Goal: Task Accomplishment & Management: Use online tool/utility

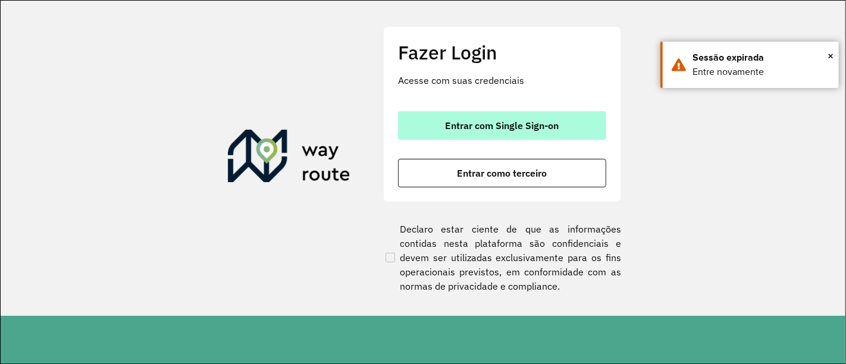
click at [521, 130] on span "Entrar com Single Sign-on" at bounding box center [503, 126] width 114 height 10
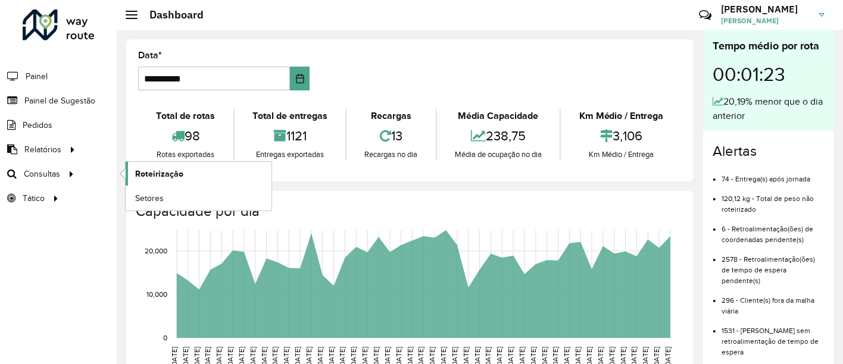
click at [153, 171] on span "Roteirização" at bounding box center [159, 174] width 48 height 12
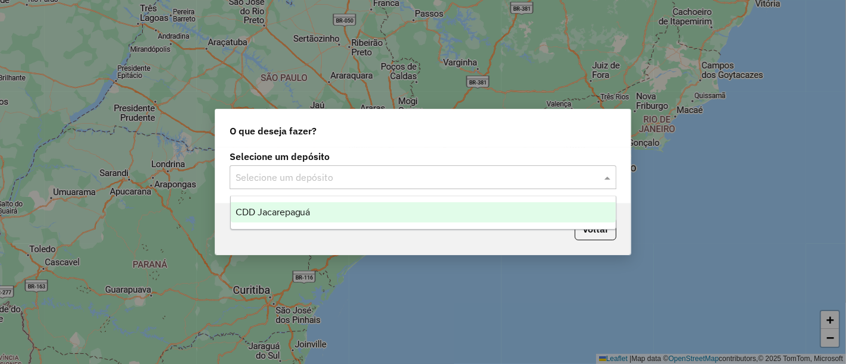
click at [246, 182] on input "text" at bounding box center [411, 178] width 351 height 14
click at [262, 205] on div "CDD Jacarepaguá" at bounding box center [423, 212] width 385 height 20
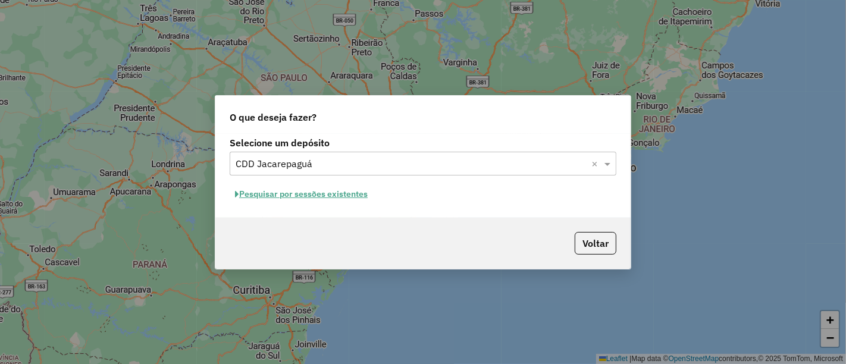
click at [335, 198] on button "Pesquisar por sessões existentes" at bounding box center [301, 194] width 143 height 18
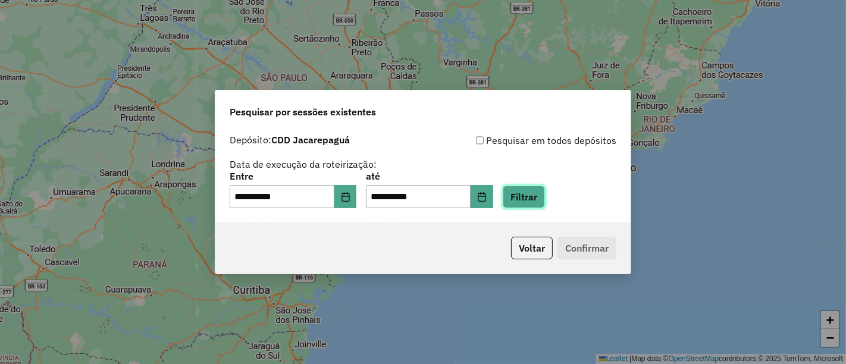
click at [536, 189] on button "Filtrar" at bounding box center [524, 197] width 42 height 23
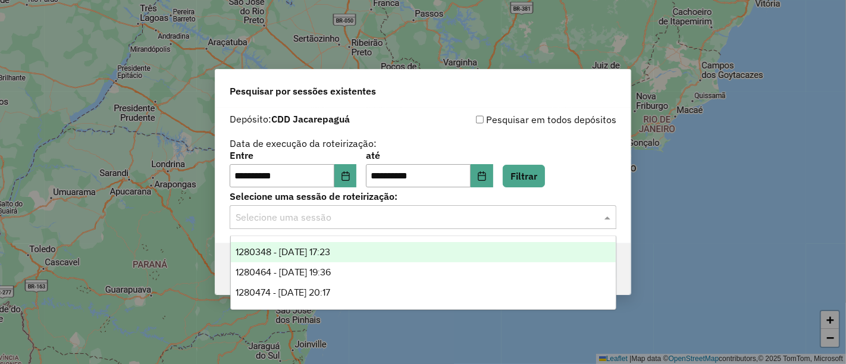
click at [507, 223] on input "text" at bounding box center [411, 218] width 351 height 14
click at [408, 247] on div "1280348 - 22/09/2025 17:23" at bounding box center [423, 252] width 385 height 20
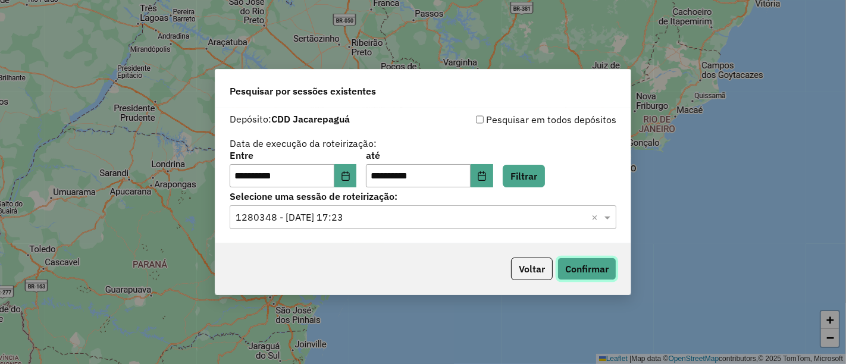
click at [576, 266] on button "Confirmar" at bounding box center [587, 269] width 59 height 23
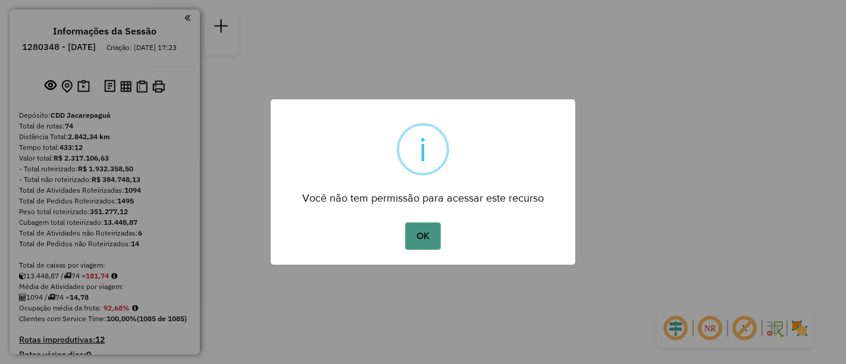
click at [419, 226] on button "OK" at bounding box center [422, 236] width 35 height 27
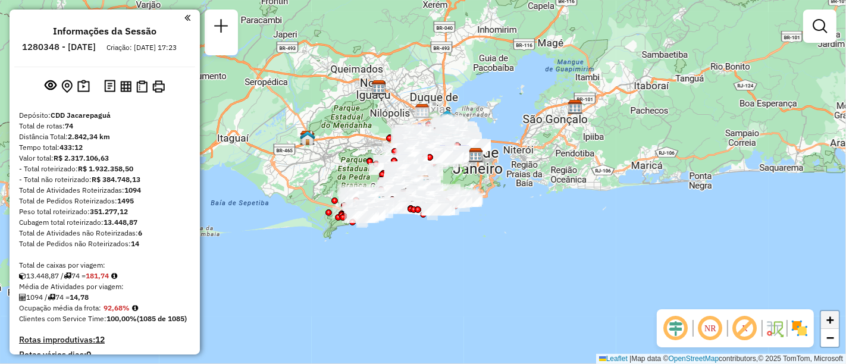
click at [829, 322] on span "+" at bounding box center [831, 319] width 8 height 15
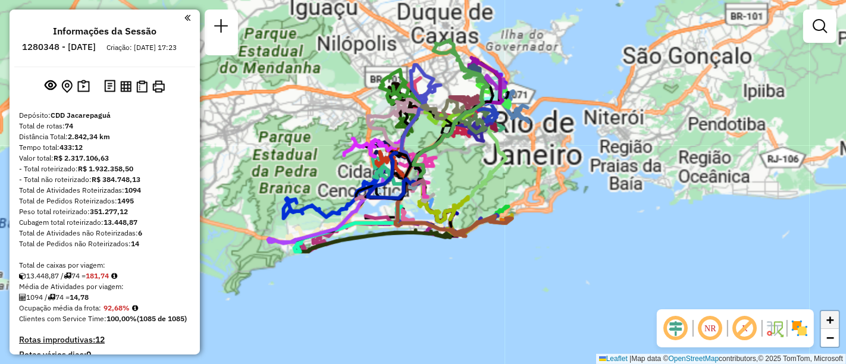
click at [829, 322] on span "+" at bounding box center [831, 319] width 8 height 15
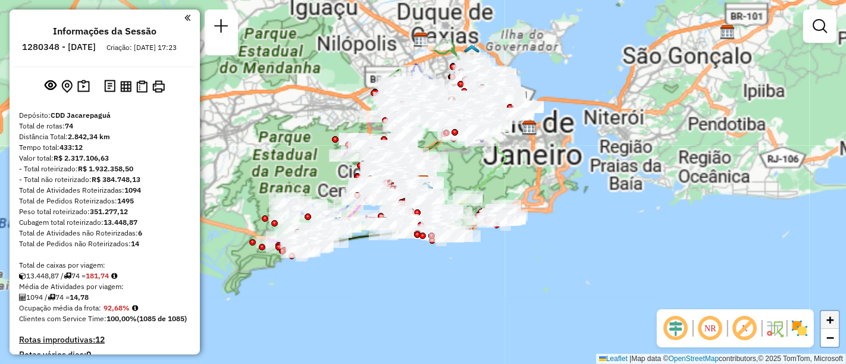
click at [829, 322] on span "+" at bounding box center [831, 319] width 8 height 15
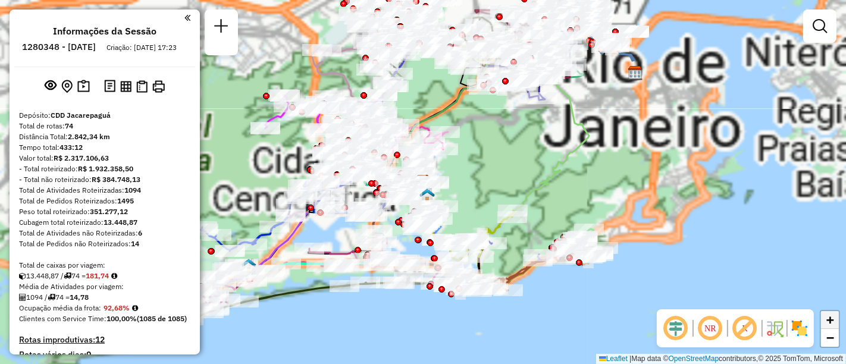
click at [829, 322] on span "+" at bounding box center [831, 319] width 8 height 15
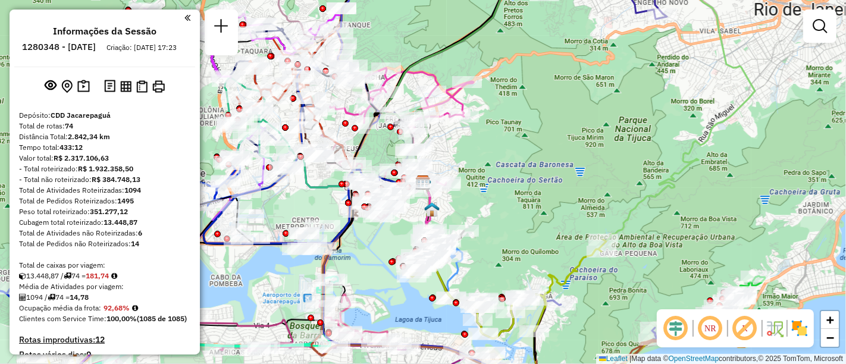
scroll to position [3699, 0]
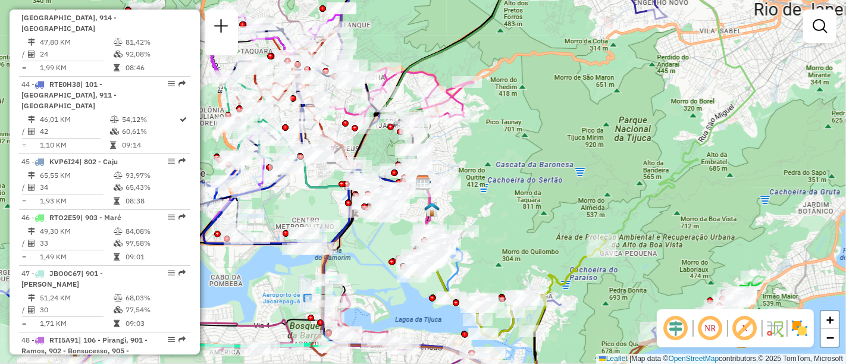
select select "**********"
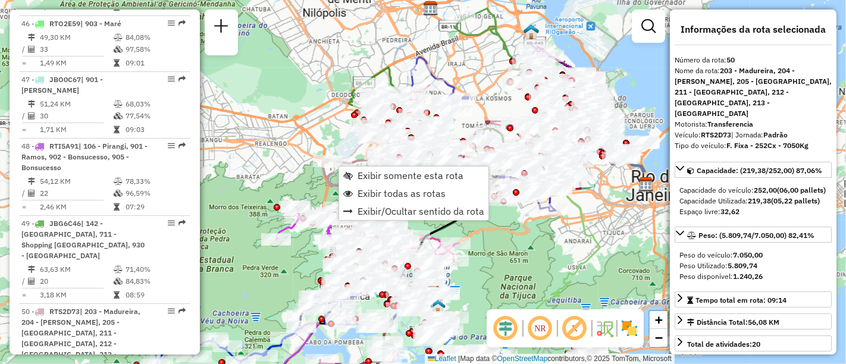
scroll to position [3941, 0]
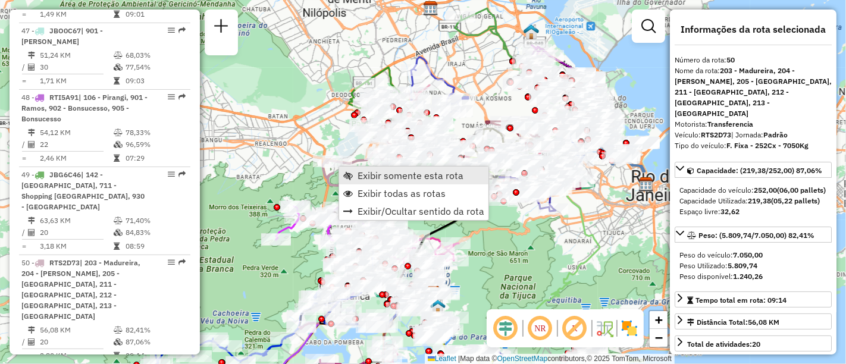
click at [413, 174] on span "Exibir somente esta rota" at bounding box center [411, 176] width 106 height 10
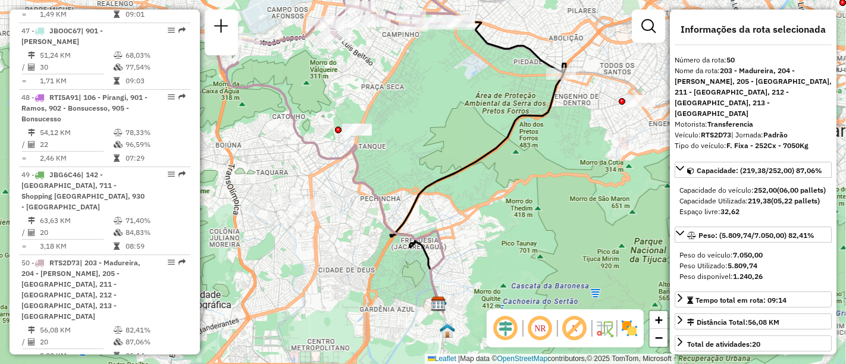
drag, startPoint x: 415, startPoint y: 113, endPoint x: 384, endPoint y: 71, distance: 52.4
click at [384, 71] on div "Janela de atendimento Grade de atendimento Capacidade Transportadoras Veículos …" at bounding box center [423, 182] width 846 height 364
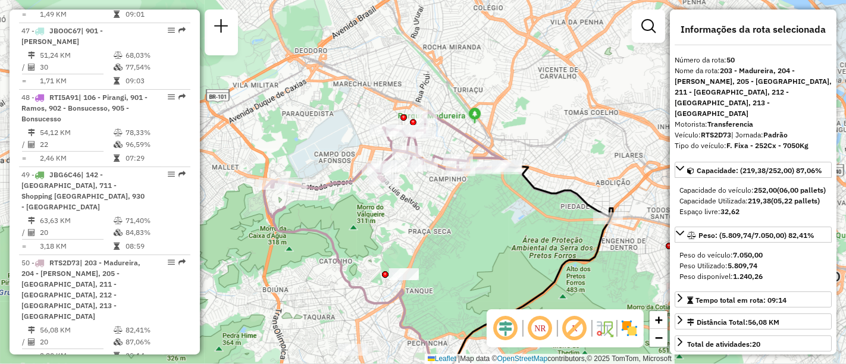
drag, startPoint x: 384, startPoint y: 71, endPoint x: 431, endPoint y: 215, distance: 152.1
click at [431, 215] on div "Janela de atendimento Grade de atendimento Capacidade Transportadoras Veículos …" at bounding box center [423, 182] width 846 height 364
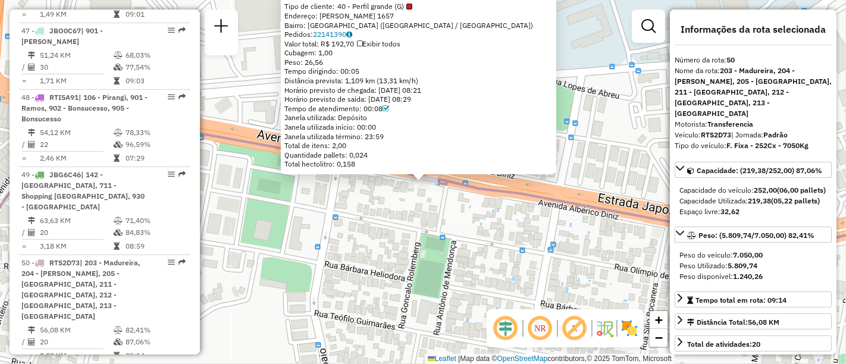
click at [505, 196] on icon at bounding box center [503, 176] width 855 height 128
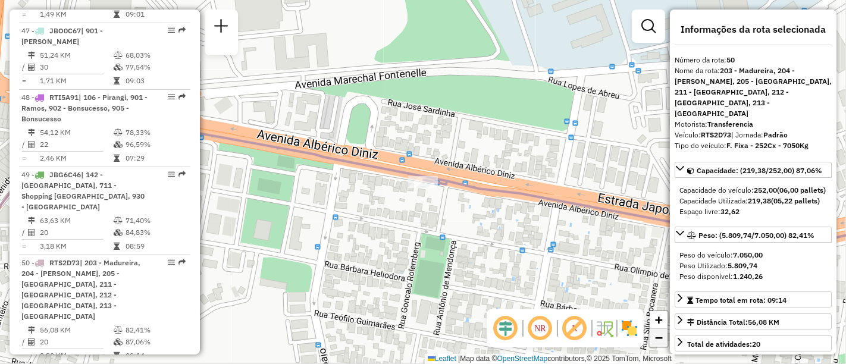
click at [659, 335] on span "−" at bounding box center [659, 337] width 8 height 15
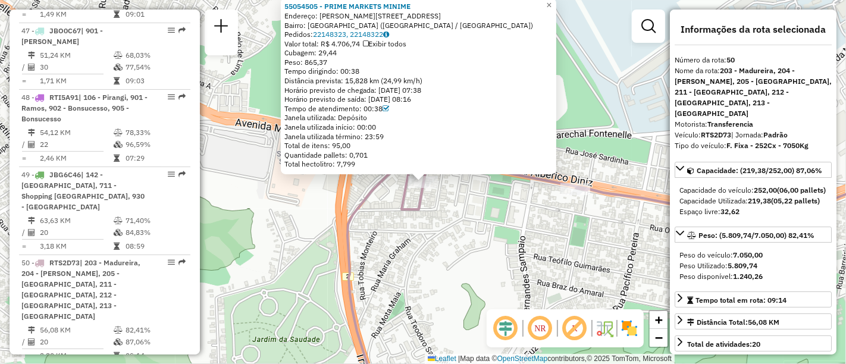
scroll to position [3734, 0]
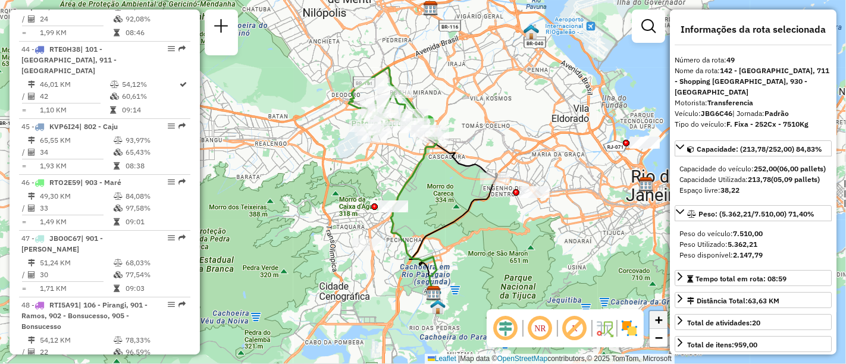
click at [656, 320] on span "+" at bounding box center [659, 319] width 8 height 15
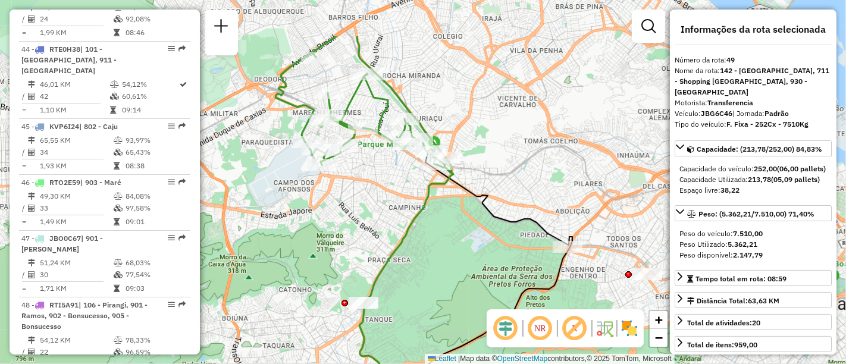
drag, startPoint x: 443, startPoint y: 185, endPoint x: 443, endPoint y: 257, distance: 72.6
click at [443, 257] on div "Janela de atendimento Grade de atendimento Capacidade Transportadoras Veículos …" at bounding box center [423, 182] width 846 height 364
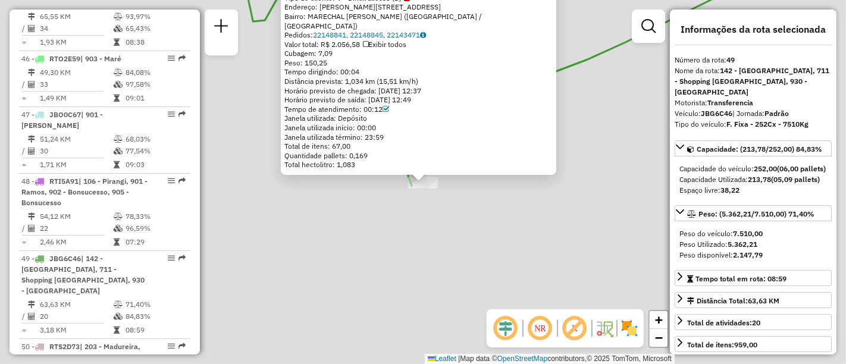
scroll to position [3863, 0]
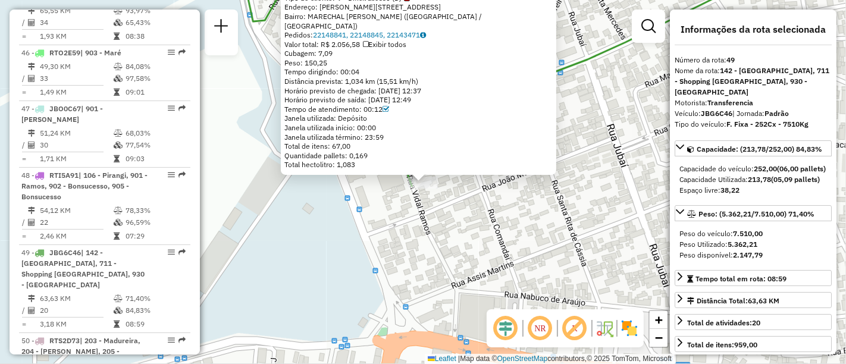
click at [607, 74] on div "55018372 - [PERSON_NAME] ROSA Tipo de cliente: 9 - Difícil acesso (D) Endereço:…" at bounding box center [423, 182] width 846 height 364
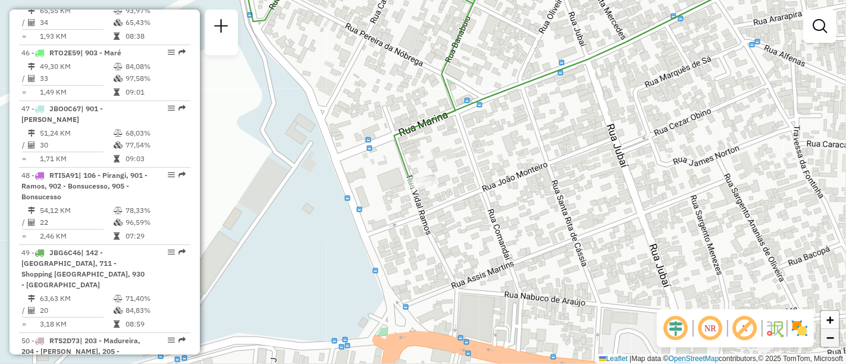
click at [832, 340] on span "−" at bounding box center [831, 337] width 8 height 15
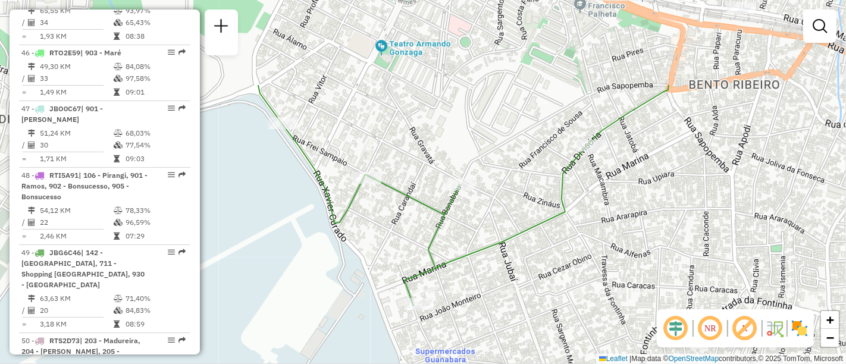
drag, startPoint x: 507, startPoint y: 75, endPoint x: 502, endPoint y: 196, distance: 121.5
click at [502, 196] on div "Janela de atendimento Grade de atendimento Capacidade Transportadoras Veículos …" at bounding box center [423, 182] width 846 height 364
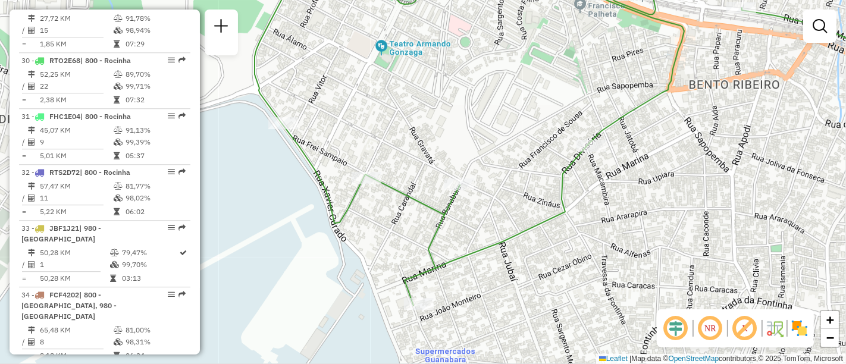
select select "**********"
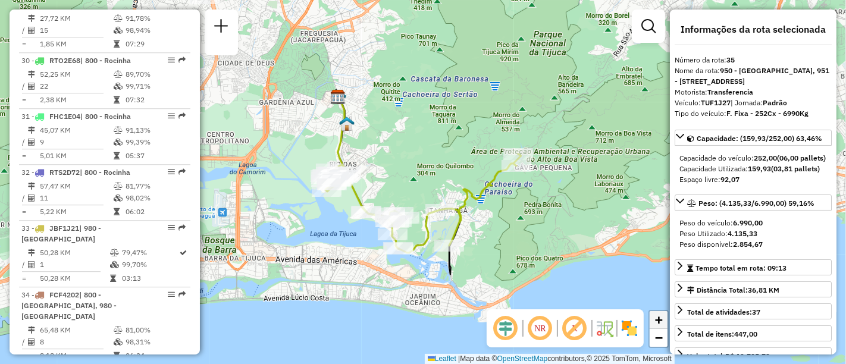
click at [659, 318] on span "+" at bounding box center [659, 319] width 8 height 15
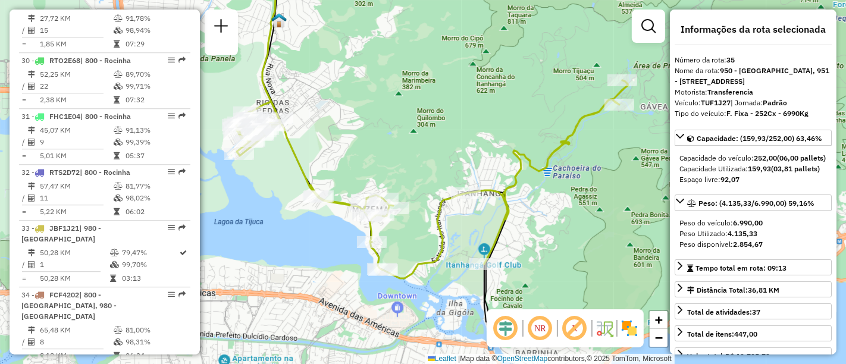
drag, startPoint x: 533, startPoint y: 261, endPoint x: 542, endPoint y: 216, distance: 45.5
click at [542, 216] on div "Janela de atendimento Grade de atendimento Capacidade Transportadoras Veículos …" at bounding box center [423, 182] width 846 height 364
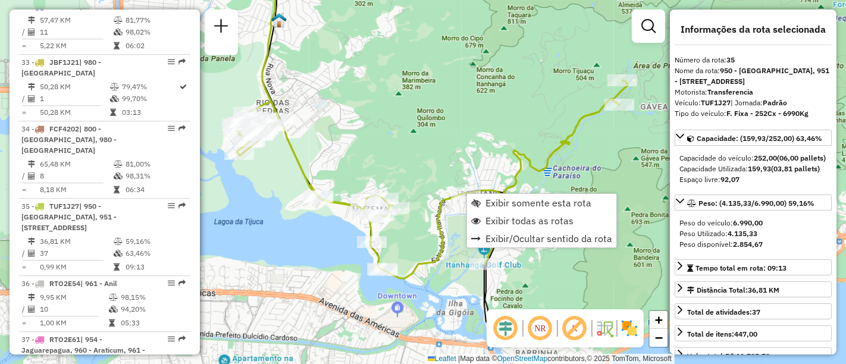
scroll to position [2912, 0]
click at [496, 218] on span "Exibir todas as rotas" at bounding box center [530, 221] width 88 height 10
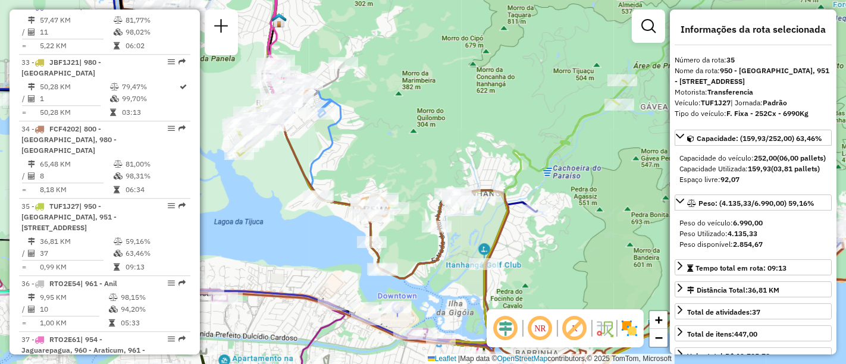
click at [496, 218] on div "Janela de atendimento Grade de atendimento Capacidade Transportadoras Veículos …" at bounding box center [423, 182] width 846 height 364
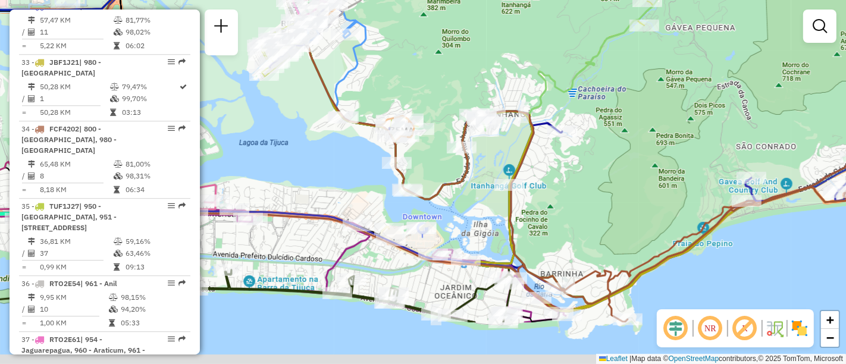
drag, startPoint x: 524, startPoint y: 267, endPoint x: 548, endPoint y: 189, distance: 81.9
click at [548, 189] on div "Janela de atendimento Grade de atendimento Capacidade Transportadoras Veículos …" at bounding box center [423, 182] width 846 height 364
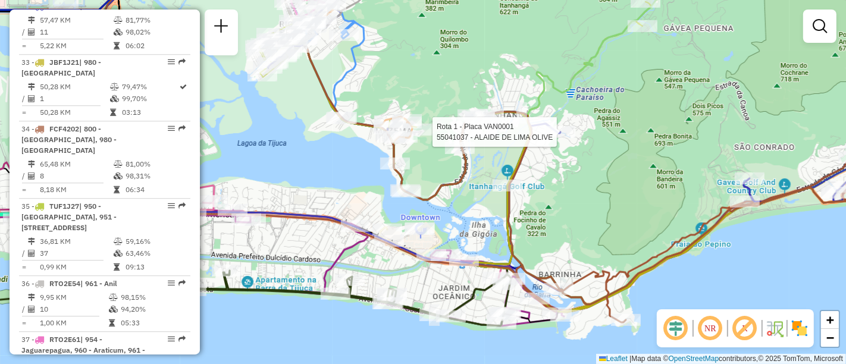
click at [564, 138] on div at bounding box center [561, 132] width 30 height 12
select select "**********"
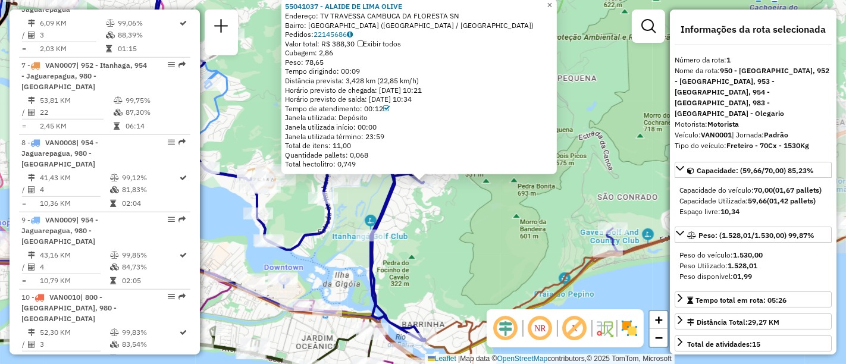
scroll to position [491, 0]
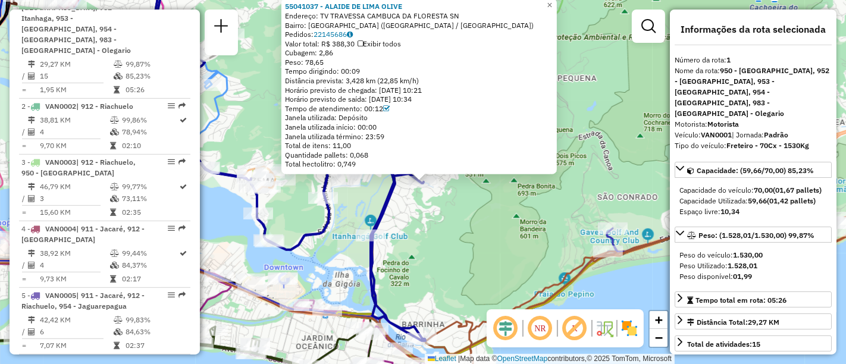
click at [435, 227] on div "55041037 - ALAIDE DE LIMA OLIVE Endereço: TV TRAVESSA CAMBUCA DA FLORESTA SN Ba…" at bounding box center [423, 182] width 846 height 364
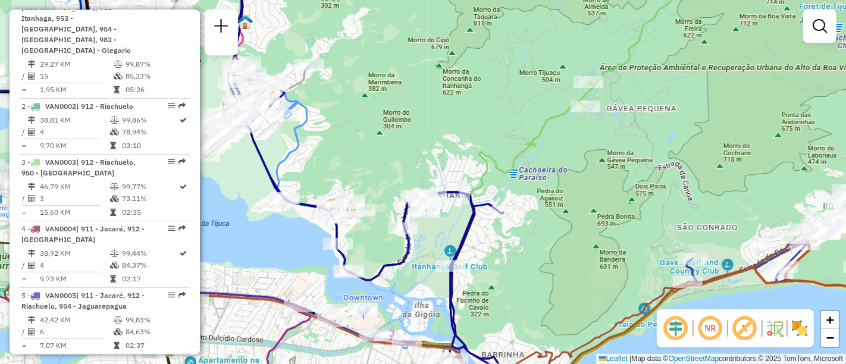
drag, startPoint x: 449, startPoint y: 217, endPoint x: 529, endPoint y: 248, distance: 85.6
click at [529, 248] on div "Janela de atendimento Grade de atendimento Capacidade Transportadoras Veículos …" at bounding box center [423, 182] width 846 height 364
select select "**********"
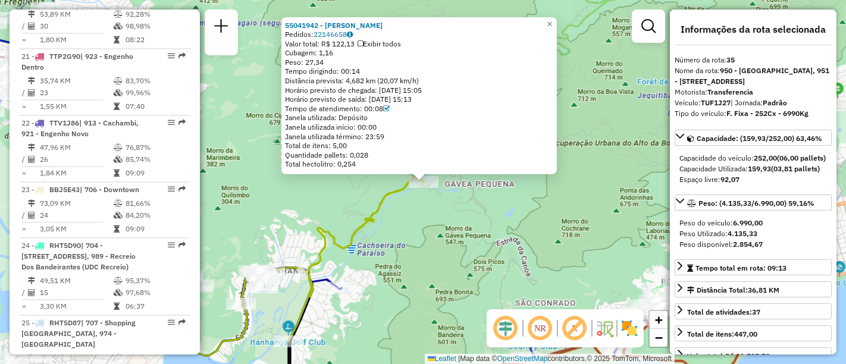
scroll to position [2912, 0]
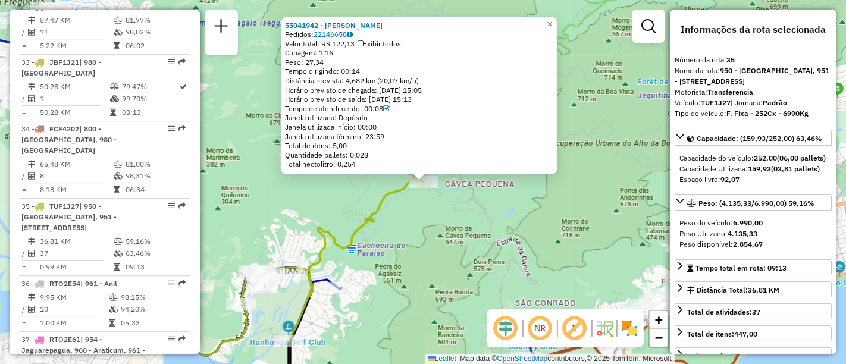
click at [411, 205] on div "55041942 - [PERSON_NAME] DOS SANTOS Pedidos: 22146658 Valor total: R$ 122,13 Ex…" at bounding box center [423, 182] width 846 height 364
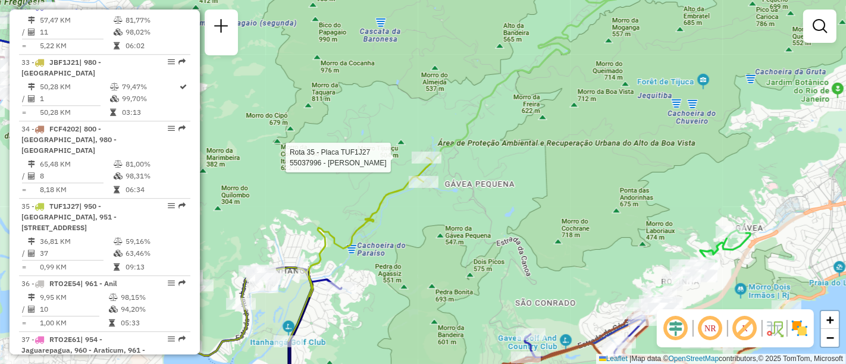
select select "**********"
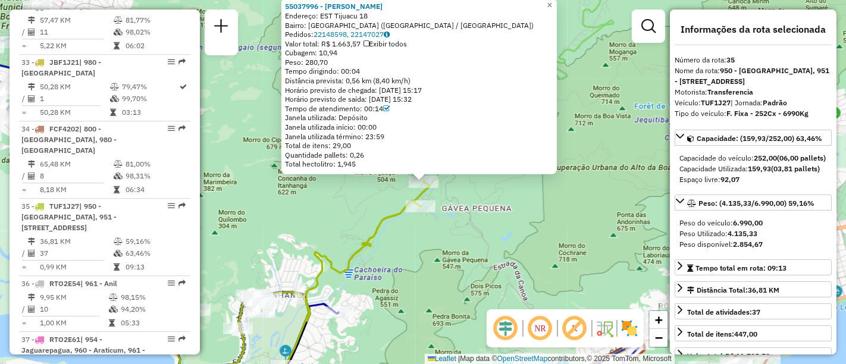
click at [360, 198] on div "55037996 - [PERSON_NAME] Endereço: EST Tijuacu 18 Bairro: [GEOGRAPHIC_DATA] ([G…" at bounding box center [423, 182] width 846 height 364
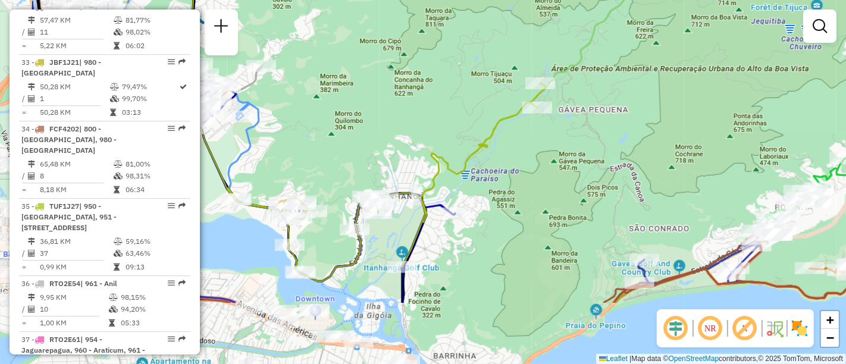
drag, startPoint x: 459, startPoint y: 293, endPoint x: 576, endPoint y: 195, distance: 152.9
click at [576, 195] on div "Janela de atendimento Grade de atendimento Capacidade Transportadoras Veículos …" at bounding box center [423, 182] width 846 height 364
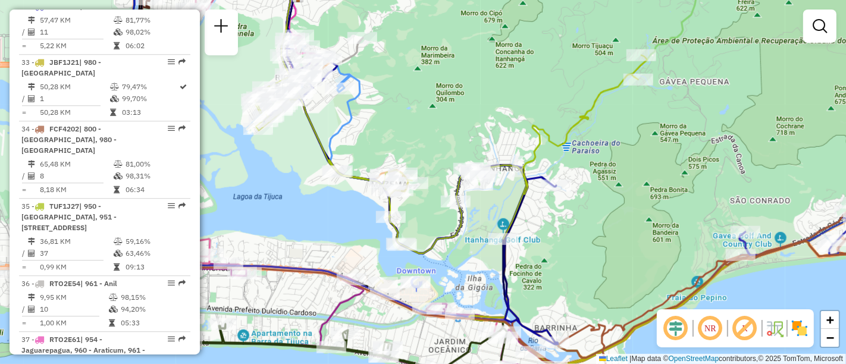
drag, startPoint x: 482, startPoint y: 271, endPoint x: 583, endPoint y: 244, distance: 104.8
click at [583, 244] on div "Janela de atendimento Grade de atendimento Capacidade Transportadoras Veículos …" at bounding box center [423, 182] width 846 height 364
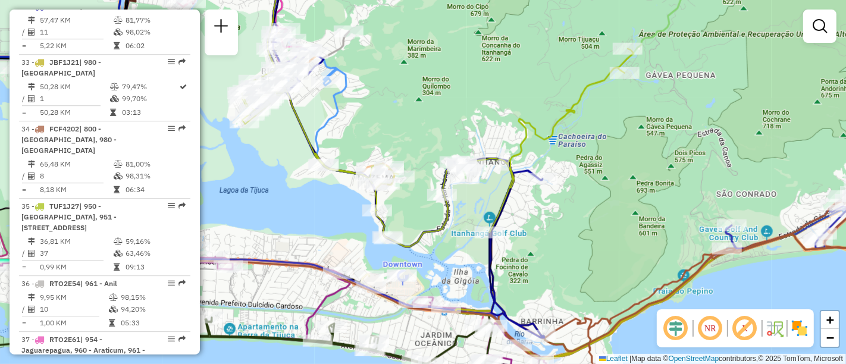
drag, startPoint x: 593, startPoint y: 215, endPoint x: 580, endPoint y: 209, distance: 15.2
click at [580, 209] on div "Janela de atendimento Grade de atendimento Capacidade Transportadoras Veículos …" at bounding box center [423, 182] width 846 height 364
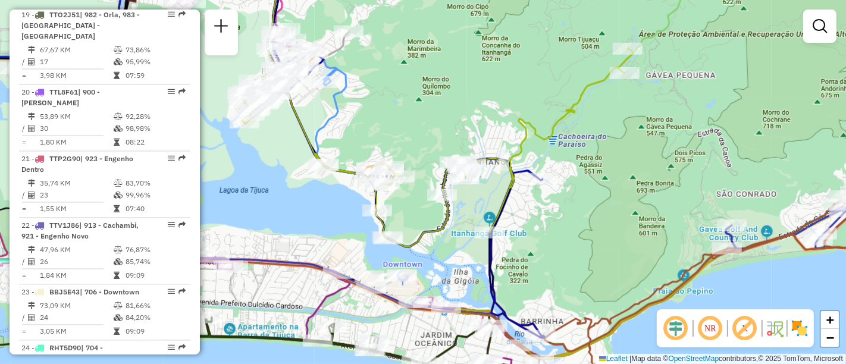
scroll to position [1287, 0]
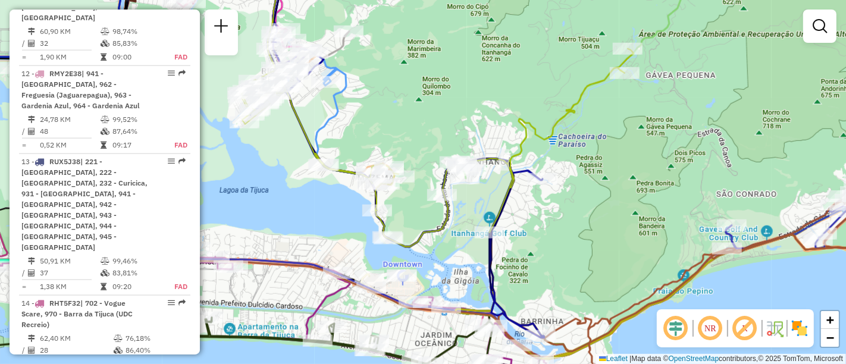
select select "**********"
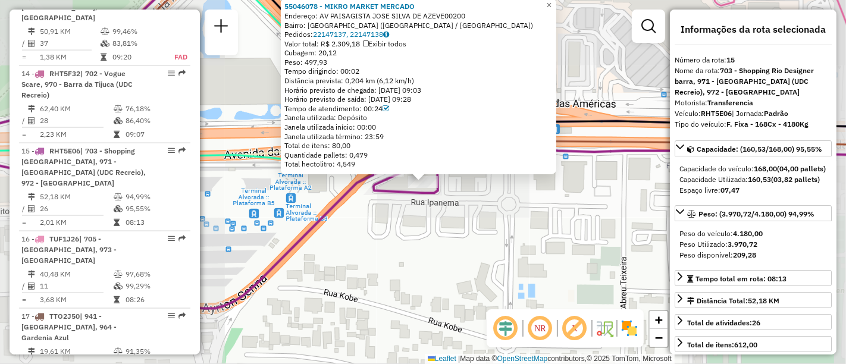
scroll to position [1528, 0]
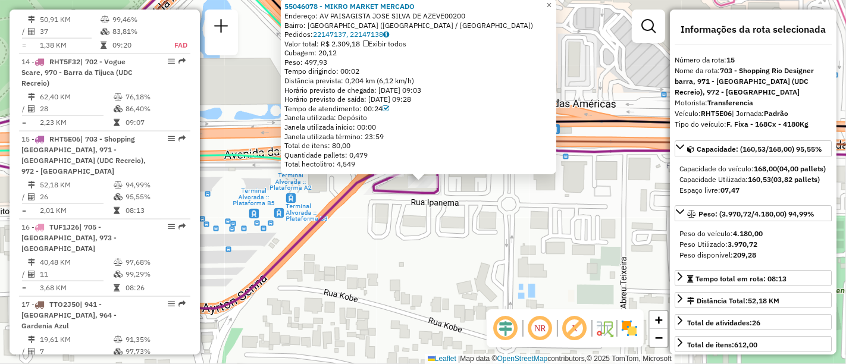
click at [518, 261] on div "55046078 - MIKRO MARKET MERCADO Endereço: AV PAISAGISTA [PERSON_NAME] DE AZEVE0…" at bounding box center [423, 182] width 846 height 364
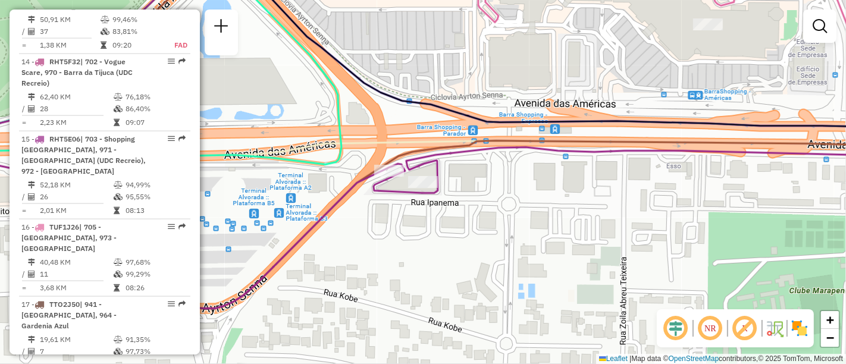
click at [518, 261] on div "Janela de atendimento Grade de atendimento Capacidade Transportadoras Veículos …" at bounding box center [423, 182] width 846 height 364
select select "**********"
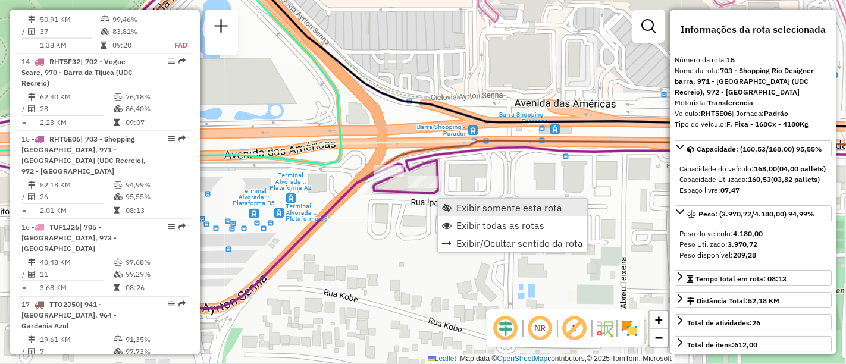
click at [467, 209] on span "Exibir somente esta rota" at bounding box center [510, 208] width 106 height 10
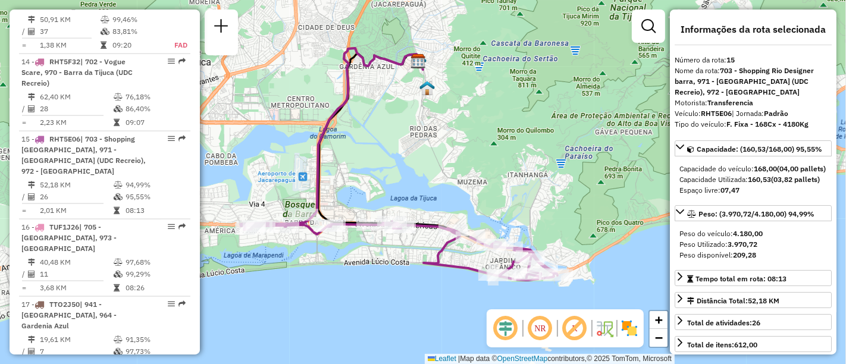
drag, startPoint x: 389, startPoint y: 279, endPoint x: 367, endPoint y: 261, distance: 29.2
click at [367, 261] on div "Janela de atendimento Grade de atendimento Capacidade Transportadoras Veículos …" at bounding box center [423, 182] width 846 height 364
click at [659, 318] on span "+" at bounding box center [659, 319] width 8 height 15
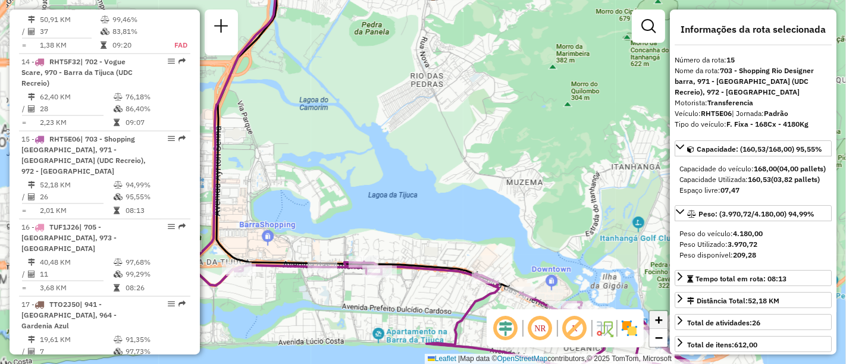
click at [659, 318] on span "+" at bounding box center [659, 319] width 8 height 15
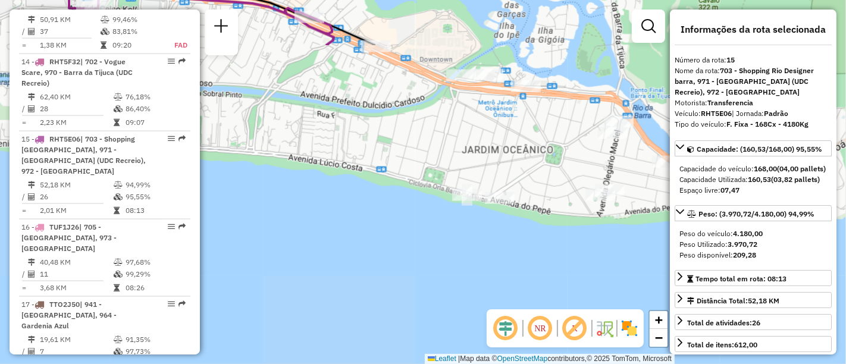
drag, startPoint x: 590, startPoint y: 276, endPoint x: 349, endPoint y: -79, distance: 429.4
click at [349, 0] on html "Aguarde... Pop-up bloqueado! Seu navegador bloqueou automáticamente a abertura …" at bounding box center [423, 182] width 846 height 364
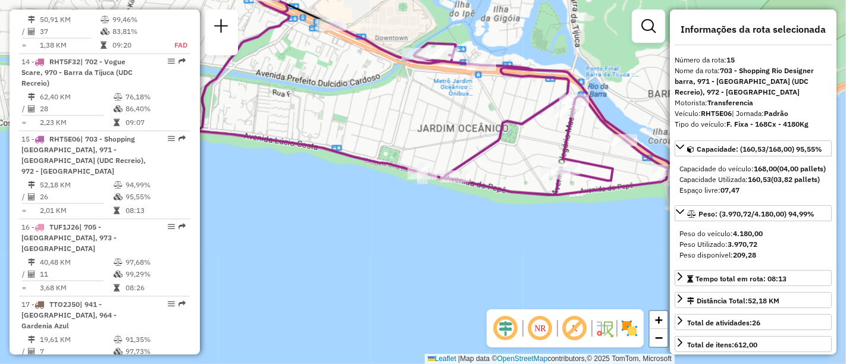
drag, startPoint x: 481, startPoint y: 149, endPoint x: 436, endPoint y: 126, distance: 50.0
click at [436, 126] on div "Janela de atendimento Grade de atendimento Capacidade Transportadoras Veículos …" at bounding box center [423, 182] width 846 height 364
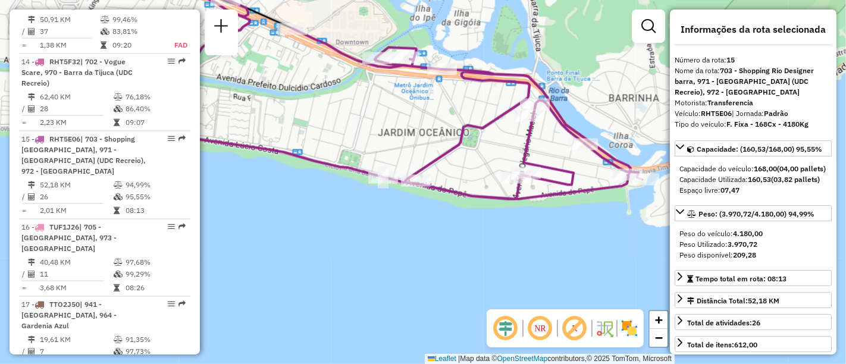
drag, startPoint x: 466, startPoint y: 105, endPoint x: 427, endPoint y: 110, distance: 39.5
click at [427, 110] on div "Janela de atendimento Grade de atendimento Capacidade Transportadoras Veículos …" at bounding box center [423, 182] width 846 height 364
click at [415, 105] on div "Janela de atendimento Grade de atendimento Capacidade Transportadoras Veículos …" at bounding box center [423, 182] width 846 height 364
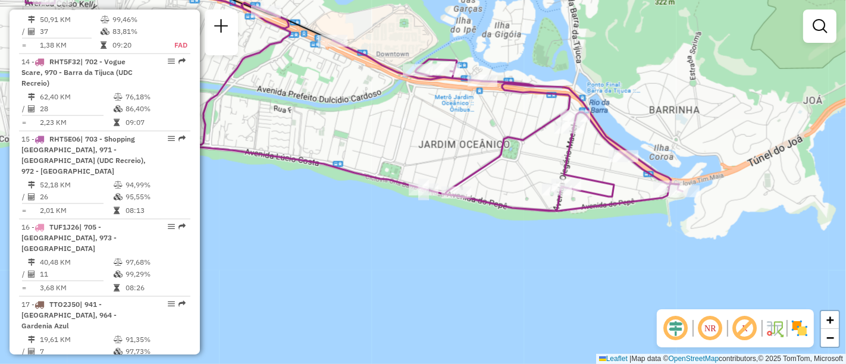
drag, startPoint x: 376, startPoint y: 118, endPoint x: 416, endPoint y: 130, distance: 42.2
click at [416, 130] on div "Janela de atendimento Grade de atendimento Capacidade Transportadoras Veículos …" at bounding box center [423, 182] width 846 height 364
click at [821, 344] on link "−" at bounding box center [830, 338] width 18 height 18
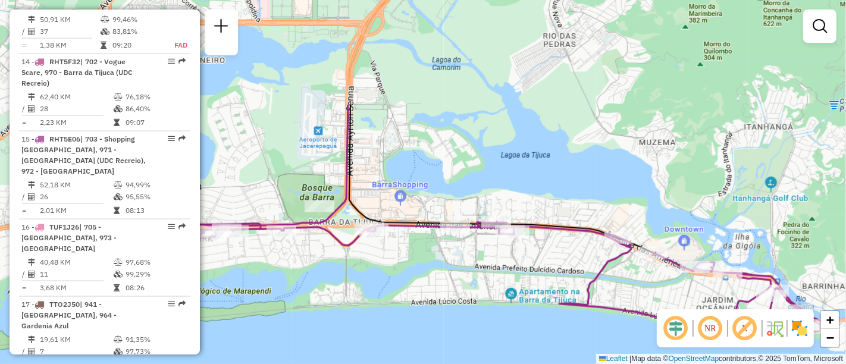
drag, startPoint x: 342, startPoint y: 123, endPoint x: 617, endPoint y: 264, distance: 308.8
click at [617, 264] on icon at bounding box center [510, 277] width 635 height 121
click at [829, 342] on span "−" at bounding box center [831, 337] width 8 height 15
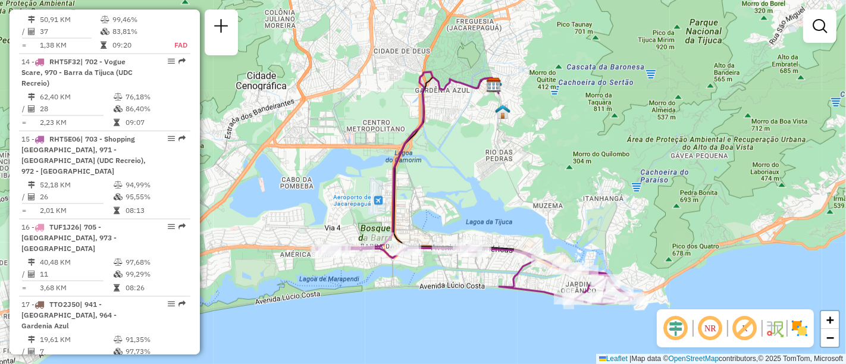
drag, startPoint x: 457, startPoint y: 152, endPoint x: 465, endPoint y: 196, distance: 44.8
click at [465, 196] on div "Janela de atendimento Grade de atendimento Capacidade Transportadoras Veículos …" at bounding box center [423, 182] width 846 height 364
click at [836, 327] on link "+" at bounding box center [830, 320] width 18 height 18
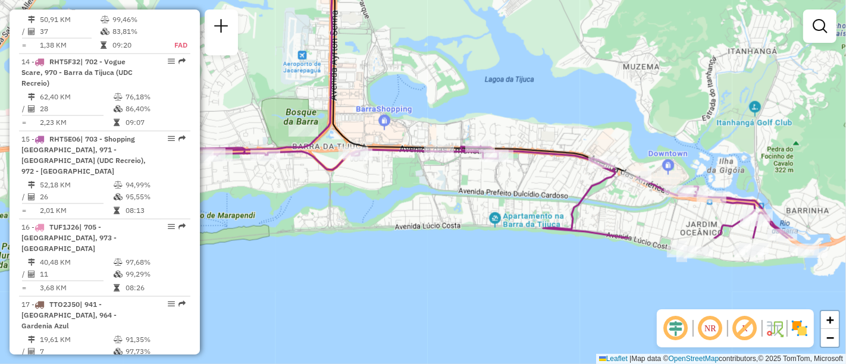
drag, startPoint x: 600, startPoint y: 189, endPoint x: 568, endPoint y: 26, distance: 166.1
click at [568, 26] on div "Janela de atendimento Grade de atendimento Capacidade Transportadoras Veículos …" at bounding box center [423, 182] width 846 height 364
click at [829, 337] on span "−" at bounding box center [831, 337] width 8 height 15
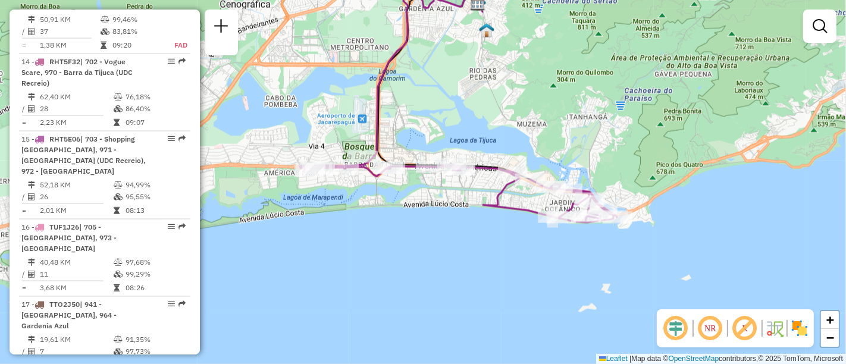
click at [798, 342] on div "NR R" at bounding box center [735, 329] width 157 height 38
